Goal: Communication & Community: Answer question/provide support

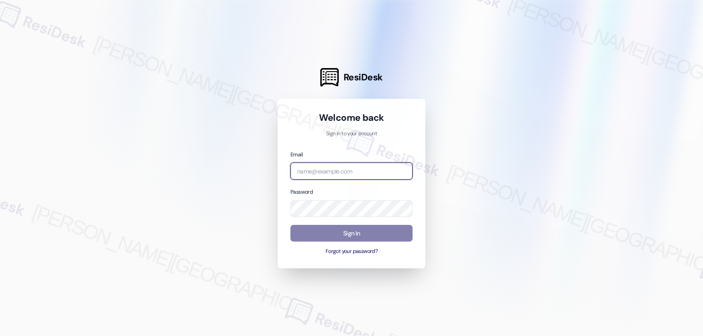
click at [361, 173] on input "email" at bounding box center [351, 170] width 122 height 17
click at [350, 170] on input "email" at bounding box center [351, 170] width 122 height 17
paste input "automated-surveys-archway_equities-jomar.punay@archway_[DOMAIN_NAME]"
type input "automated-surveys-archway_equities-jomar.punay@archway_[DOMAIN_NAME]"
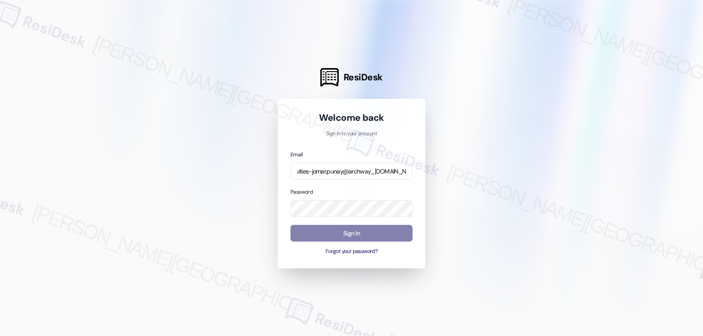
scroll to position [0, 0]
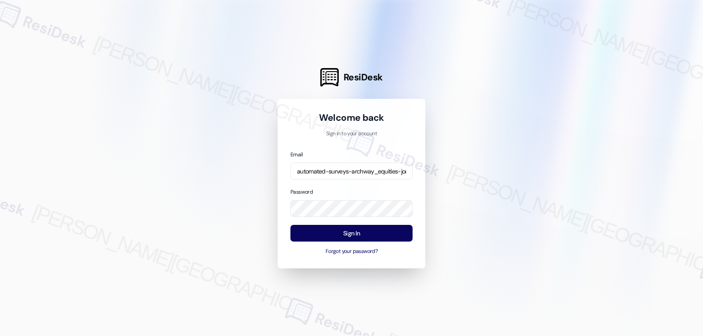
click at [472, 175] on div at bounding box center [351, 168] width 703 height 336
click at [396, 228] on button "Sign In" at bounding box center [351, 233] width 122 height 17
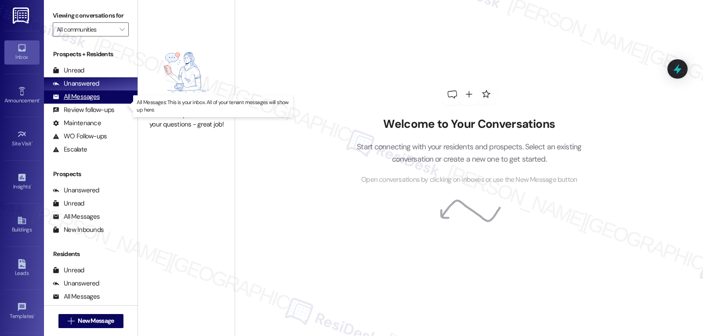
click at [83, 101] on div "All Messages" at bounding box center [76, 96] width 47 height 9
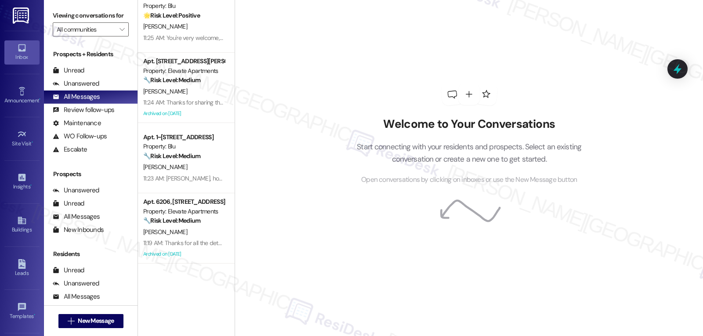
scroll to position [176, 0]
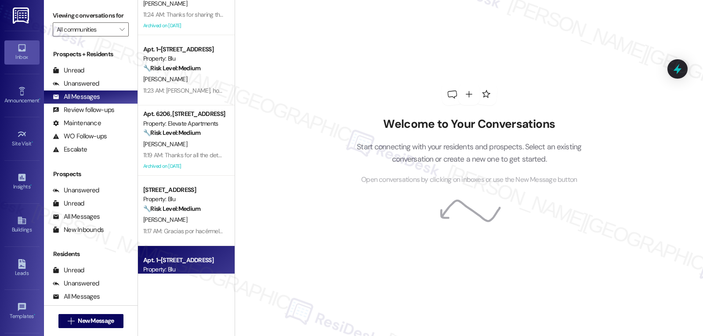
click at [180, 268] on div "Property: Blu" at bounding box center [183, 269] width 81 height 9
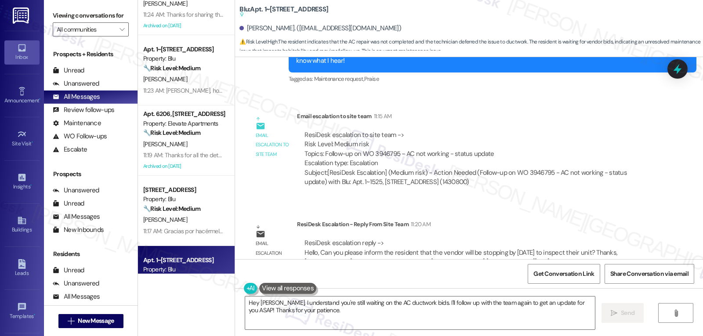
scroll to position [1113, 0]
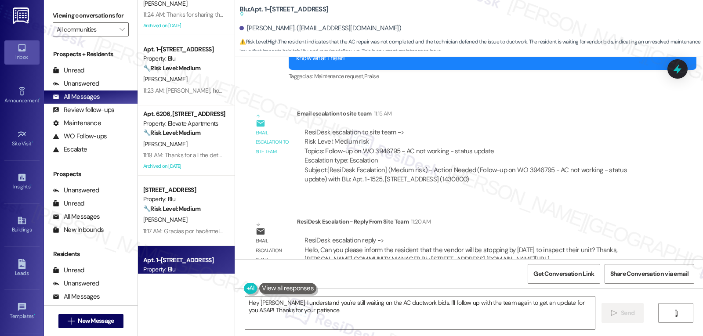
drag, startPoint x: 271, startPoint y: 302, endPoint x: 503, endPoint y: 357, distance: 237.7
click at [503, 335] on html "Inbox Go to Inbox Announcement • Send A Text Announcement Site Visit • Go to Si…" at bounding box center [351, 168] width 703 height 336
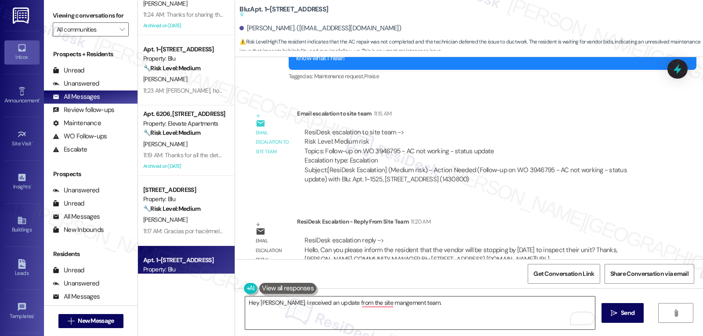
click at [448, 309] on textarea "Hey [PERSON_NAME], I received an update from the site mangement team." at bounding box center [420, 312] width 350 height 33
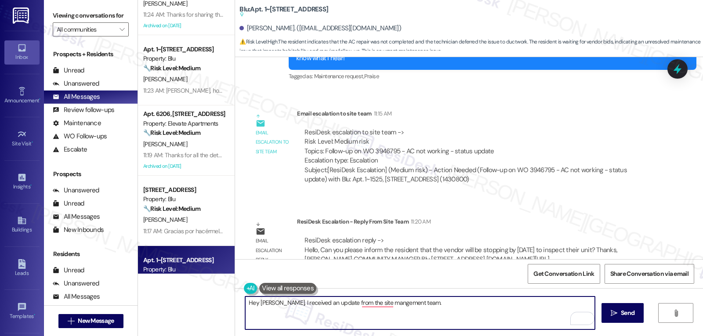
paste textarea "the vendor will be by [DATE] to take a look at your unit. Thank you for your pa…"
click at [403, 303] on textarea "Hey [PERSON_NAME], I received an update from the site mangement team. the vendo…" at bounding box center [420, 312] width 350 height 33
click at [448, 319] on textarea "Hey [PERSON_NAME], I received an update from the site management team. The vend…" at bounding box center [420, 312] width 350 height 33
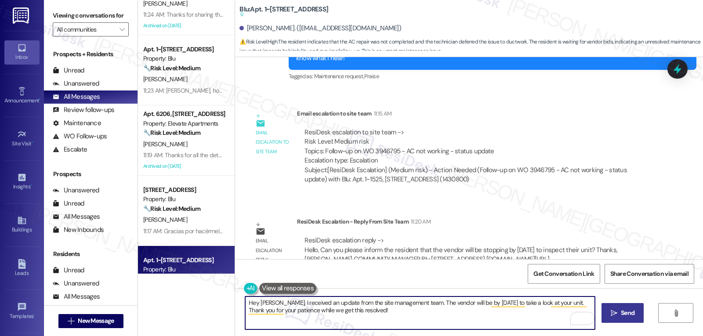
type textarea "Hey [PERSON_NAME], I received an update from the site management team. The vend…"
click at [629, 313] on span "Send" at bounding box center [627, 312] width 14 height 9
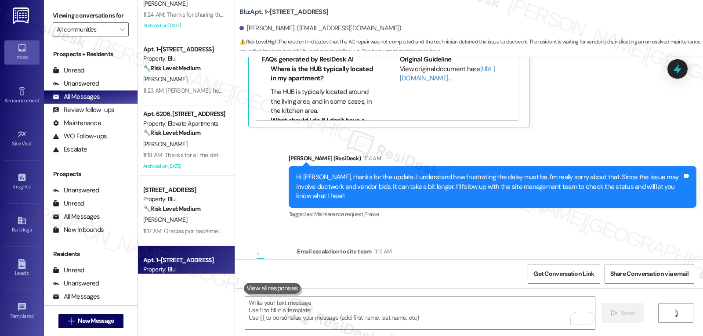
scroll to position [728, 0]
